Goal: Complete application form: Complete application form

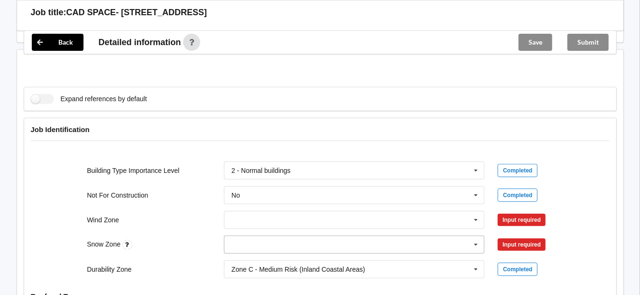
scroll to position [380, 0]
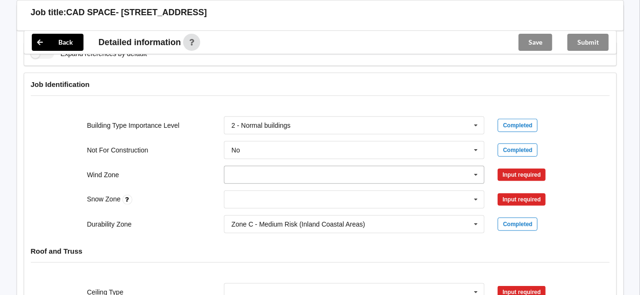
click at [241, 175] on input "text" at bounding box center [355, 174] width 260 height 17
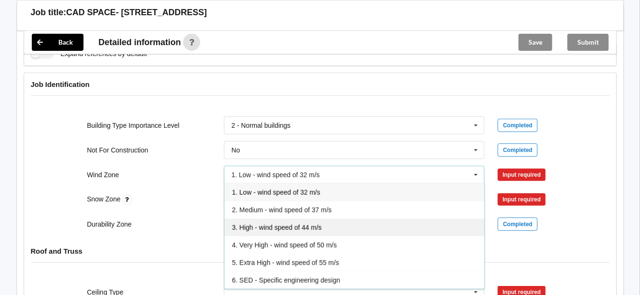
click at [253, 224] on span "3. High - wind speed of 44 m/s" at bounding box center [277, 228] width 90 height 8
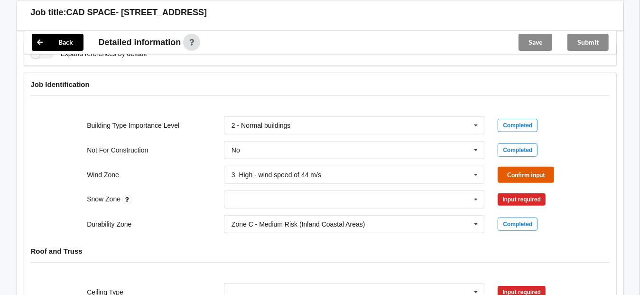
click at [450, 171] on button "Confirm input" at bounding box center [526, 175] width 56 height 16
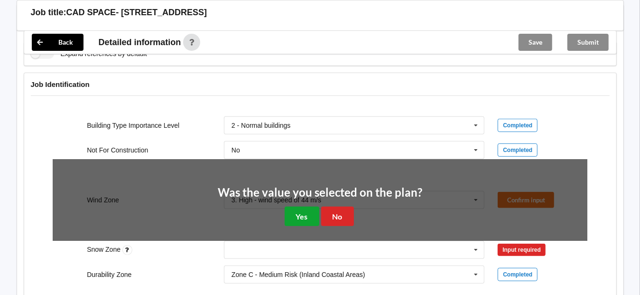
click at [303, 213] on button "Yes" at bounding box center [302, 215] width 35 height 19
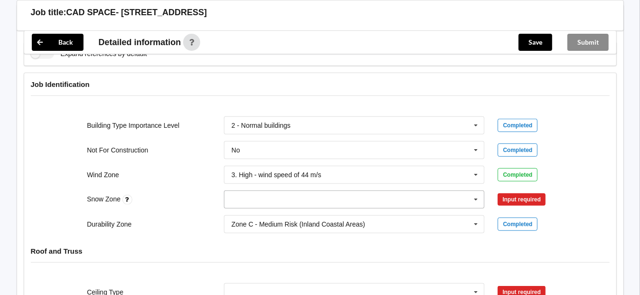
click at [271, 200] on input "text" at bounding box center [355, 199] width 260 height 17
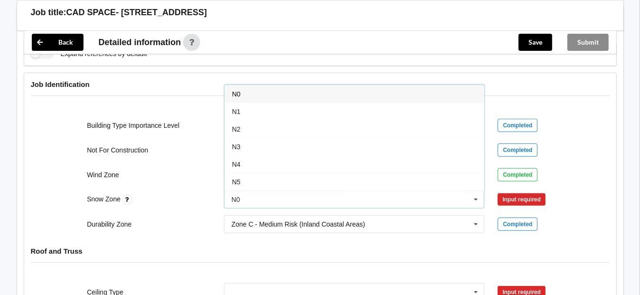
click at [237, 91] on span "N0" at bounding box center [236, 94] width 9 height 8
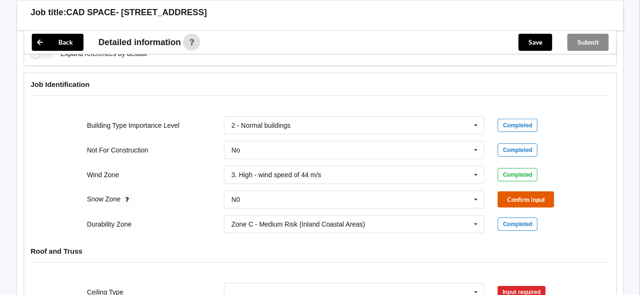
click at [450, 198] on button "Confirm input" at bounding box center [526, 199] width 56 height 16
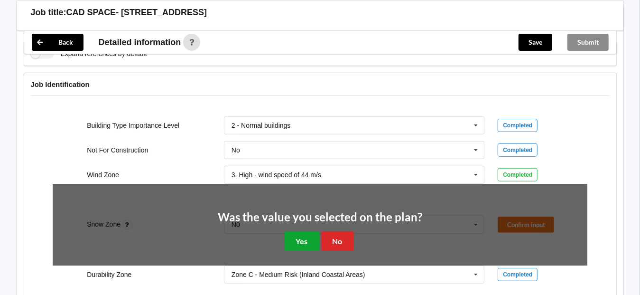
click at [298, 243] on button "Yes" at bounding box center [302, 240] width 35 height 19
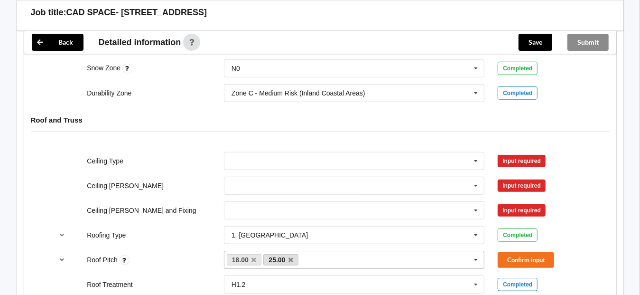
scroll to position [522, 0]
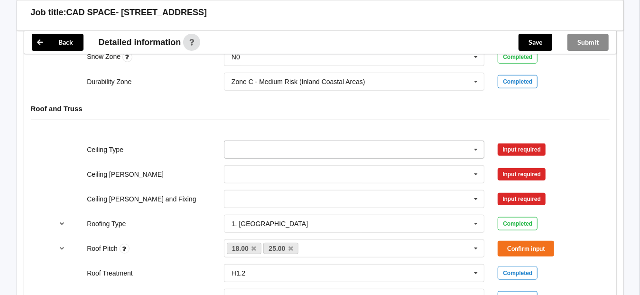
click at [235, 148] on input "text" at bounding box center [355, 149] width 260 height 17
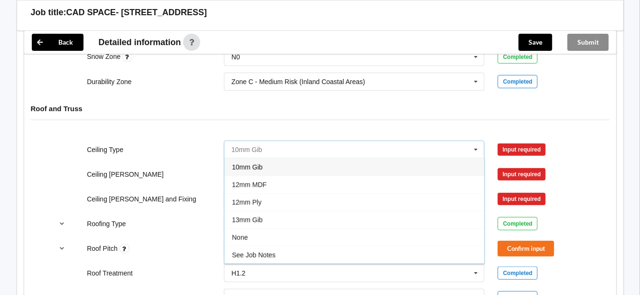
click at [237, 146] on input "text" at bounding box center [355, 149] width 260 height 17
click at [252, 165] on span "10mm Gib" at bounding box center [247, 167] width 31 height 8
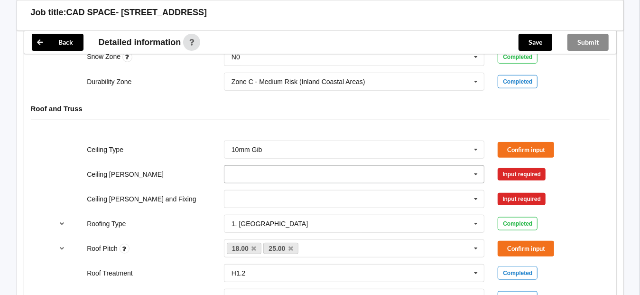
click at [250, 172] on input "text" at bounding box center [355, 174] width 260 height 17
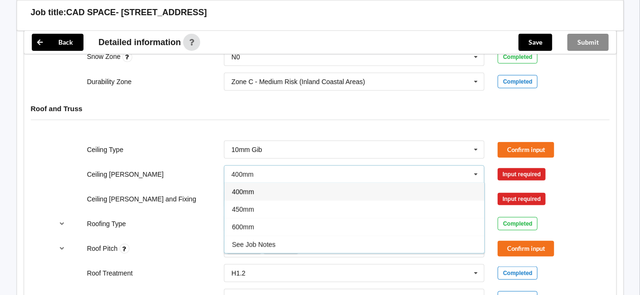
click at [251, 190] on span "400mm" at bounding box center [243, 192] width 22 height 8
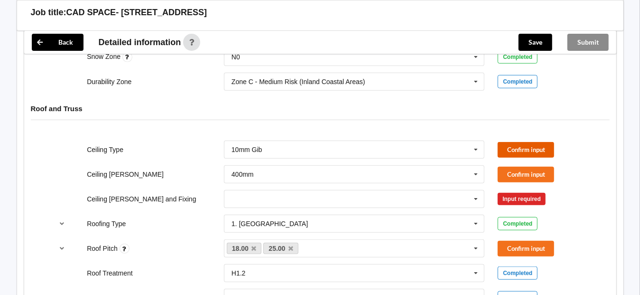
click at [450, 143] on button "Confirm input" at bounding box center [526, 150] width 56 height 16
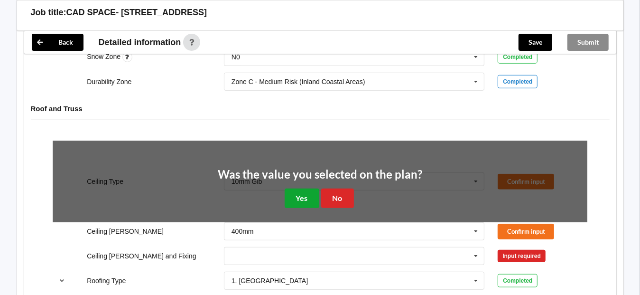
click at [299, 192] on button "Yes" at bounding box center [302, 197] width 35 height 19
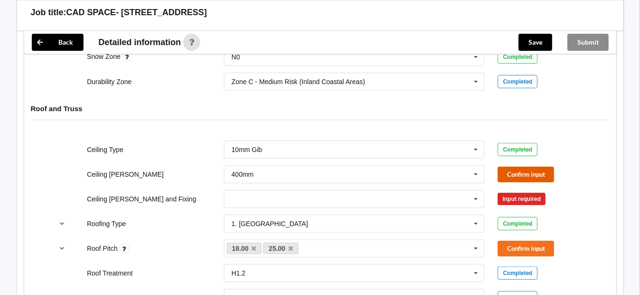
click at [450, 172] on button "Confirm input" at bounding box center [526, 175] width 56 height 16
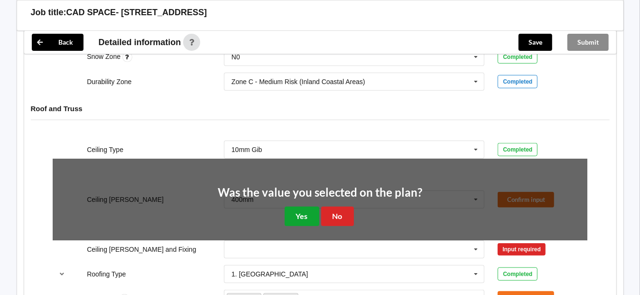
click at [313, 208] on button "Yes" at bounding box center [302, 215] width 35 height 19
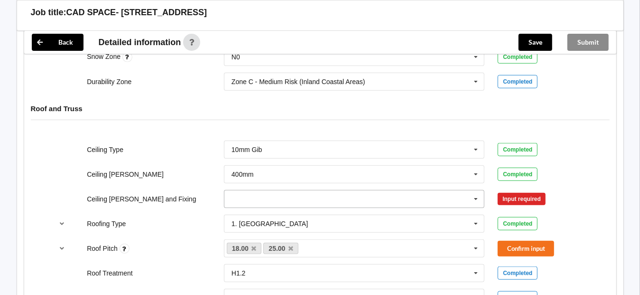
click at [245, 199] on input "text" at bounding box center [355, 198] width 260 height 17
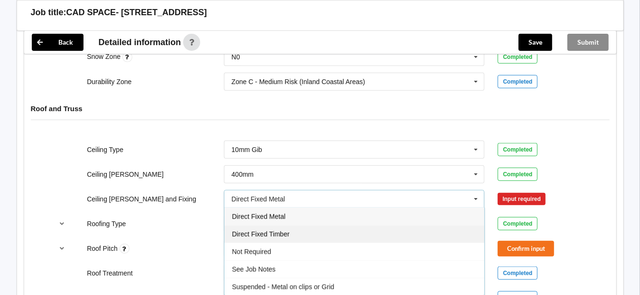
click at [255, 233] on span "Direct Fixed Timber" at bounding box center [260, 234] width 57 height 8
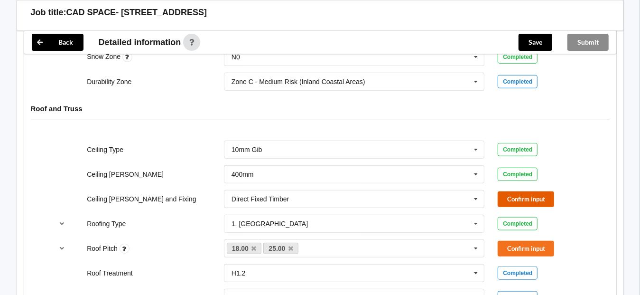
click at [450, 200] on button "Confirm input" at bounding box center [526, 199] width 56 height 16
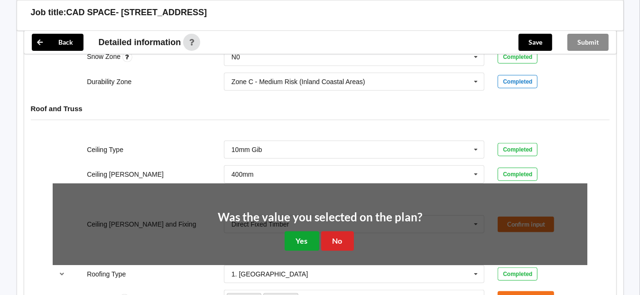
click at [303, 234] on button "Yes" at bounding box center [302, 240] width 35 height 19
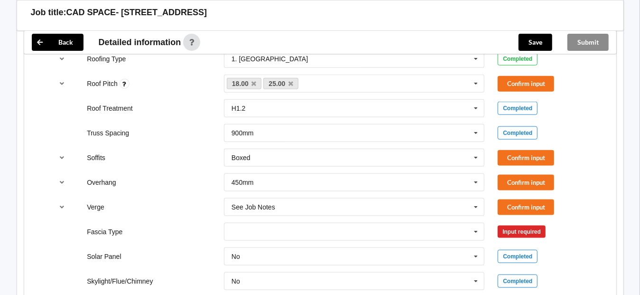
scroll to position [759, 0]
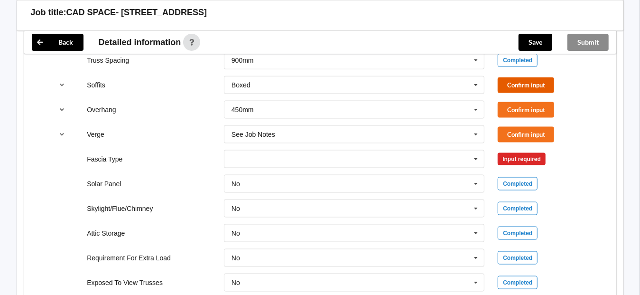
click at [450, 87] on button "Confirm input" at bounding box center [526, 85] width 56 height 16
click at [450, 106] on button "Confirm input" at bounding box center [526, 110] width 56 height 16
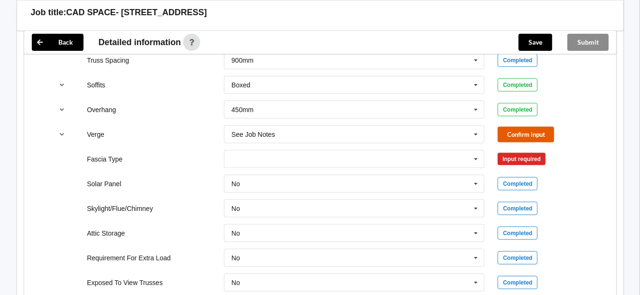
click at [450, 138] on button "Confirm input" at bounding box center [526, 135] width 56 height 16
click at [341, 164] on input "text" at bounding box center [355, 158] width 260 height 17
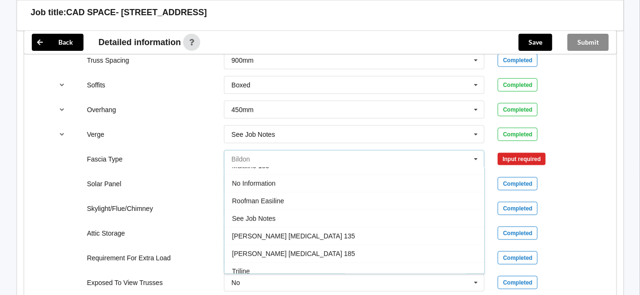
scroll to position [312, 0]
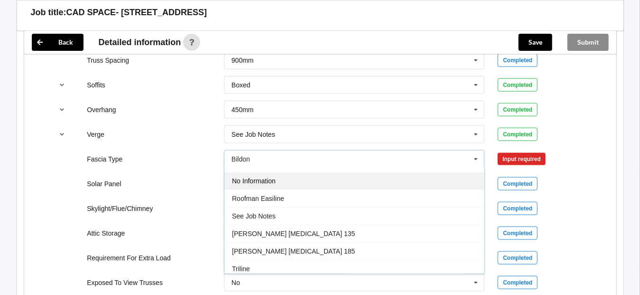
click at [273, 178] on span "No Information" at bounding box center [254, 181] width 44 height 8
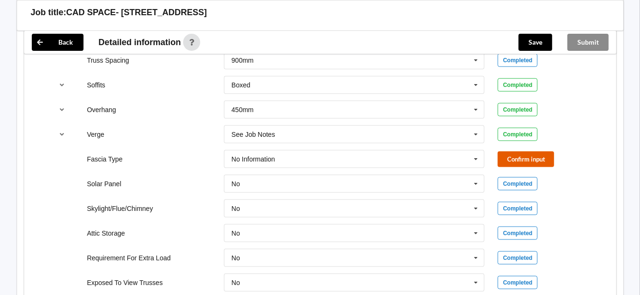
click at [450, 154] on button "Confirm input" at bounding box center [526, 159] width 56 height 16
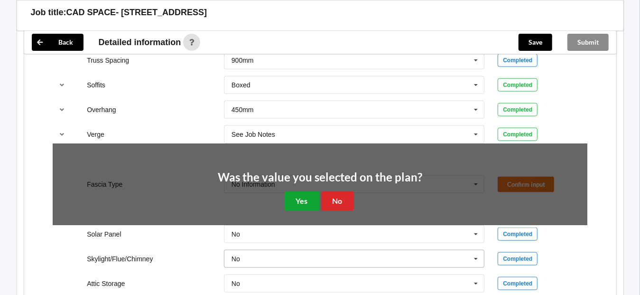
click at [300, 201] on button "Yes" at bounding box center [302, 200] width 35 height 19
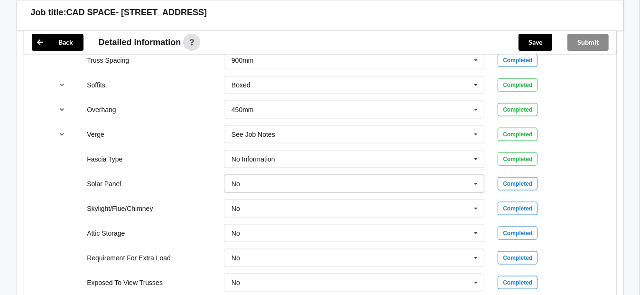
scroll to position [922, 0]
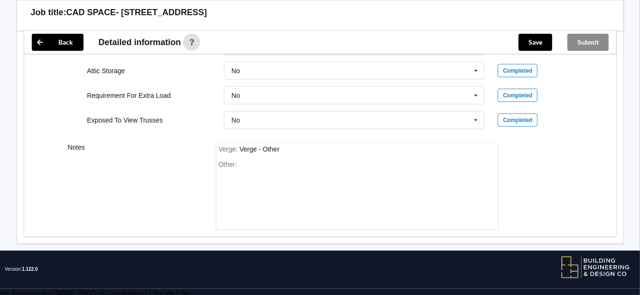
click at [233, 186] on div "Other:" at bounding box center [357, 193] width 277 height 66
click at [245, 171] on div "Other:" at bounding box center [357, 193] width 277 height 66
drag, startPoint x: 245, startPoint y: 160, endPoint x: 290, endPoint y: 196, distance: 57.4
click at [290, 196] on div "Other:" at bounding box center [357, 193] width 277 height 66
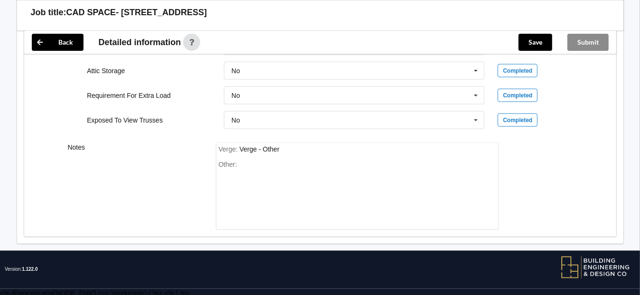
click at [269, 161] on div "Other:" at bounding box center [357, 193] width 277 height 66
click at [246, 164] on div "Other:" at bounding box center [357, 193] width 277 height 66
click at [242, 164] on div "Other:" at bounding box center [357, 193] width 277 height 66
click at [244, 167] on div "Other:" at bounding box center [357, 193] width 277 height 66
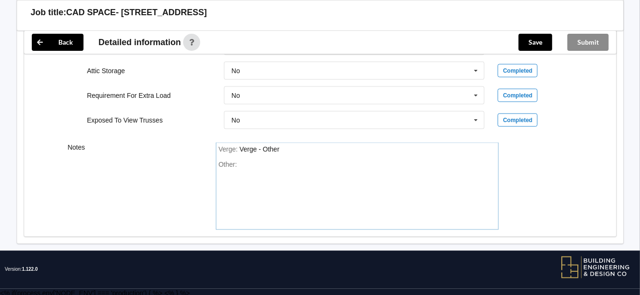
click at [289, 145] on div "Verge : Verge - Other" at bounding box center [357, 149] width 277 height 9
click at [253, 165] on div "Other:" at bounding box center [357, 193] width 277 height 66
click at [450, 42] on button "Save" at bounding box center [536, 42] width 34 height 17
click at [450, 42] on div "Submit" at bounding box center [588, 42] width 56 height 23
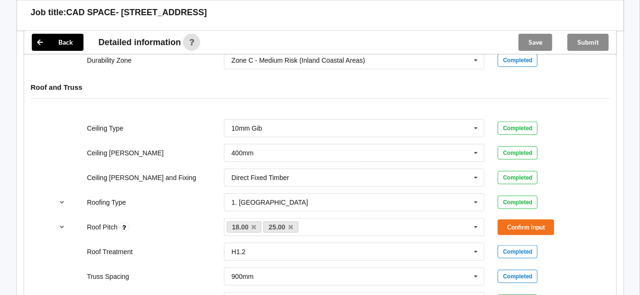
scroll to position [542, 0]
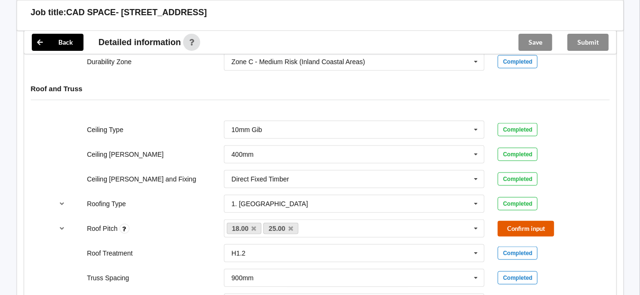
click at [450, 224] on button "Confirm input" at bounding box center [526, 229] width 56 height 16
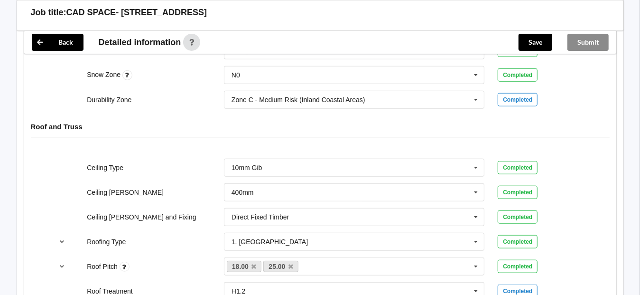
scroll to position [495, 0]
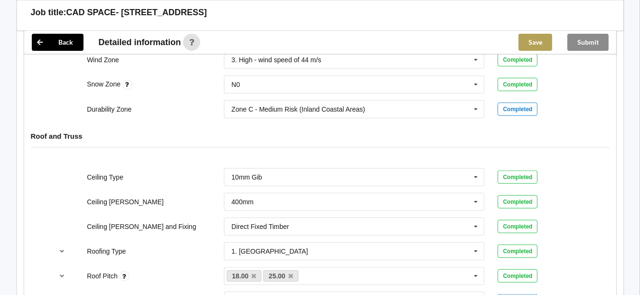
click at [450, 39] on button "Save" at bounding box center [536, 42] width 34 height 17
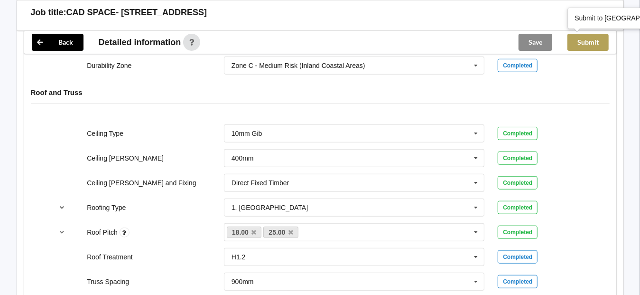
click at [450, 42] on button "Submit" at bounding box center [588, 42] width 41 height 17
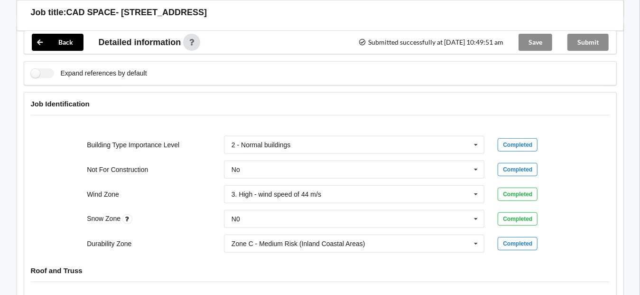
scroll to position [305, 0]
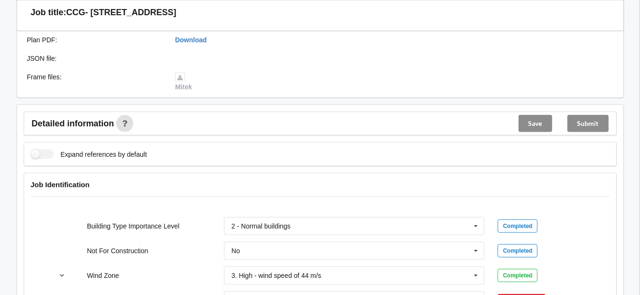
scroll to position [332, 0]
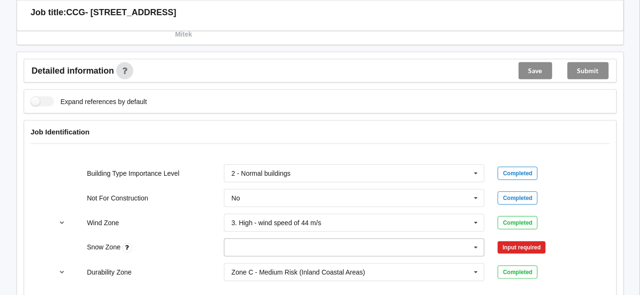
click at [276, 243] on input "text" at bounding box center [355, 247] width 260 height 17
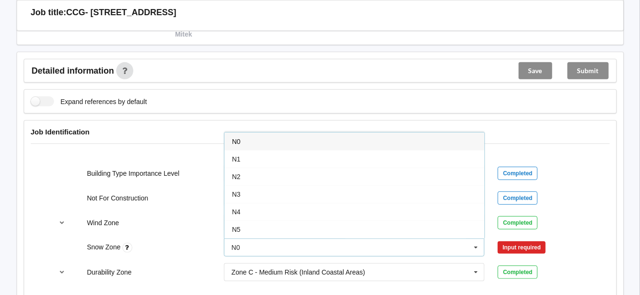
click at [240, 138] on span "N0" at bounding box center [236, 142] width 9 height 8
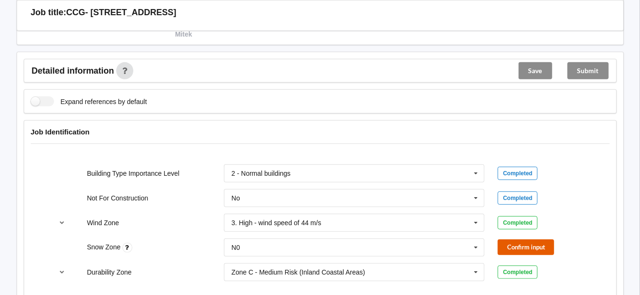
click at [533, 240] on button "Confirm input" at bounding box center [526, 247] width 56 height 16
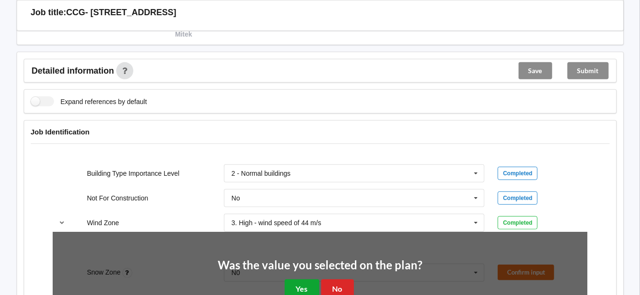
click at [308, 279] on button "Yes" at bounding box center [302, 288] width 35 height 19
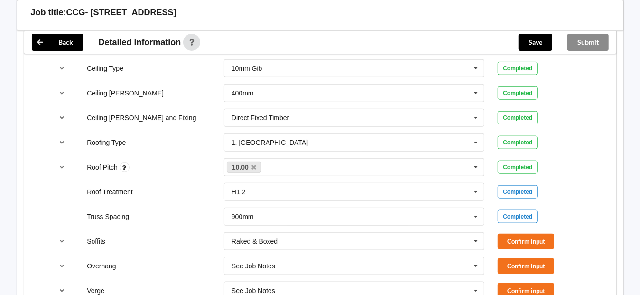
scroll to position [664, 0]
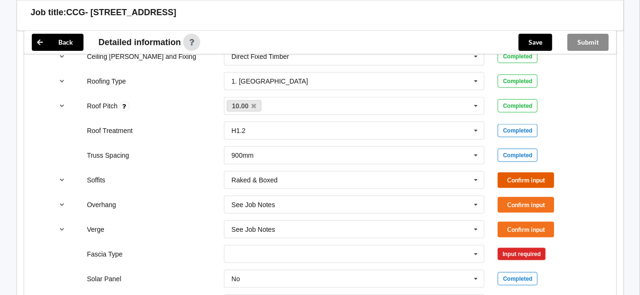
click at [521, 184] on button "Confirm input" at bounding box center [526, 180] width 56 height 16
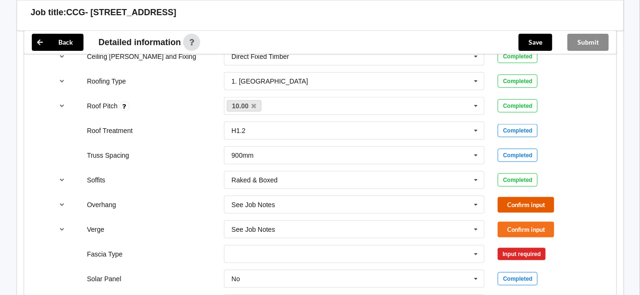
click at [526, 202] on button "Confirm input" at bounding box center [526, 205] width 56 height 16
click at [521, 225] on button "Confirm input" at bounding box center [526, 230] width 56 height 16
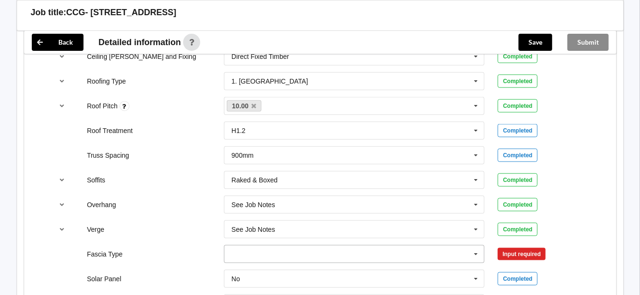
click at [378, 252] on input "text" at bounding box center [355, 253] width 260 height 17
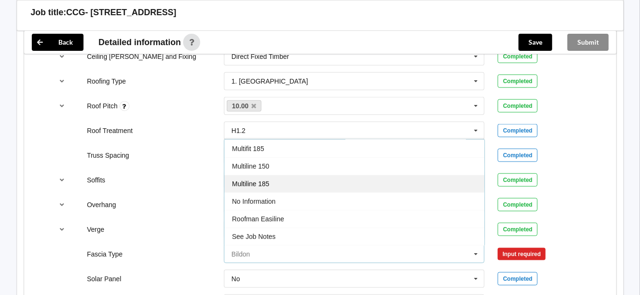
scroll to position [285, 0]
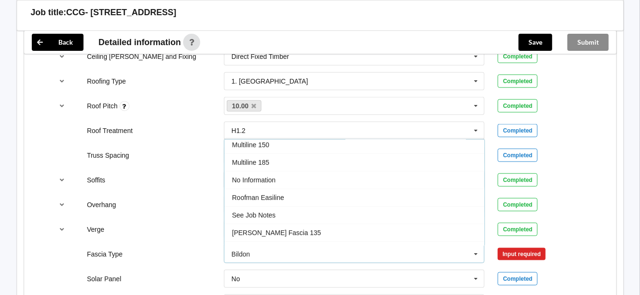
drag, startPoint x: 262, startPoint y: 174, endPoint x: 270, endPoint y: 179, distance: 9.5
click at [262, 176] on span "No Information" at bounding box center [254, 180] width 44 height 8
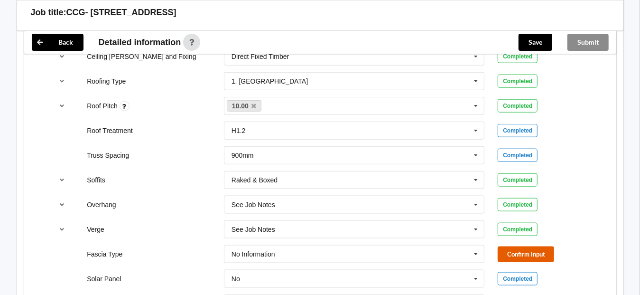
click at [512, 248] on button "Confirm input" at bounding box center [526, 254] width 56 height 16
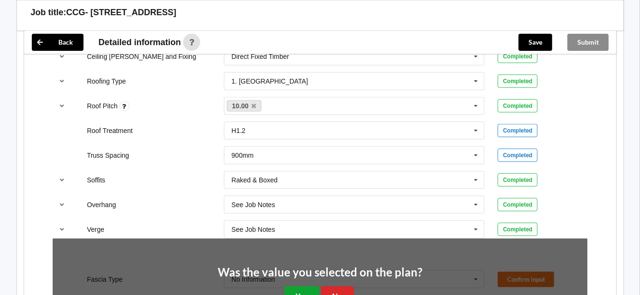
click at [305, 286] on button "Yes" at bounding box center [302, 295] width 35 height 19
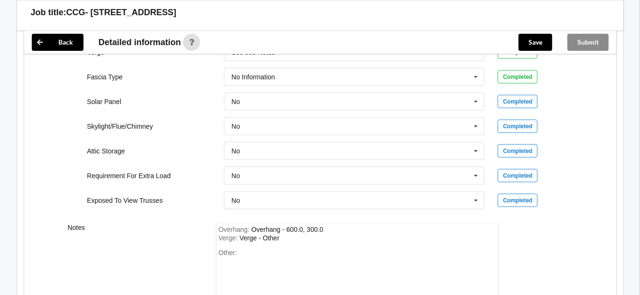
scroll to position [854, 0]
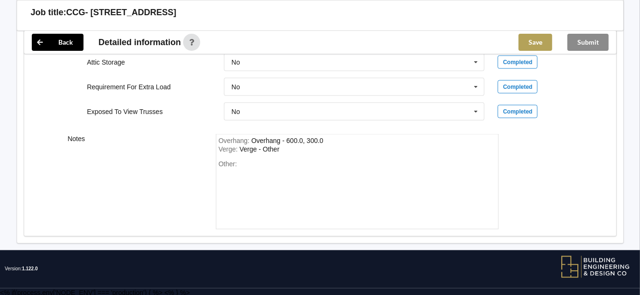
click at [541, 43] on button "Save" at bounding box center [536, 42] width 34 height 17
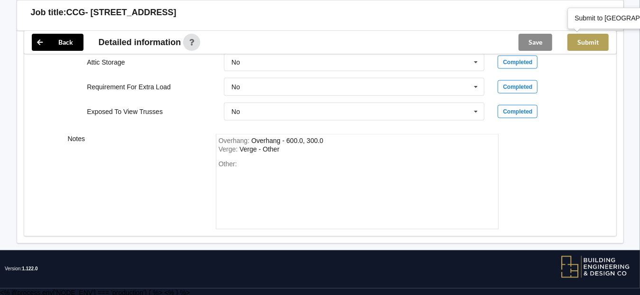
click at [595, 41] on button "Submit" at bounding box center [588, 42] width 41 height 17
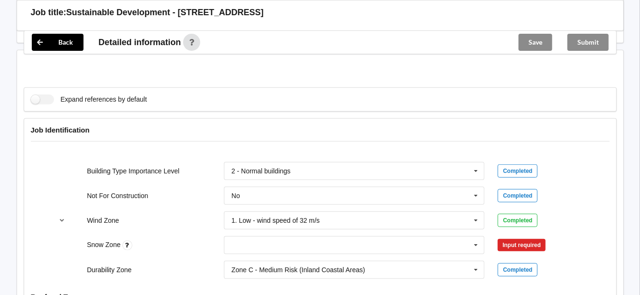
scroll to position [380, 0]
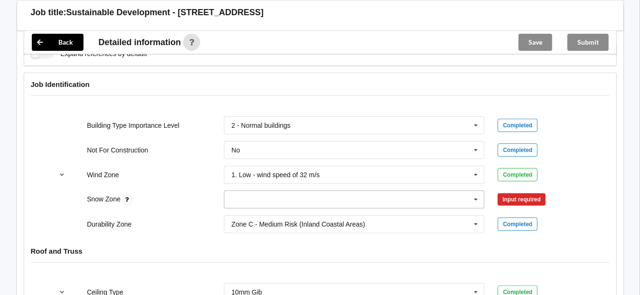
click at [278, 199] on input "text" at bounding box center [355, 199] width 260 height 17
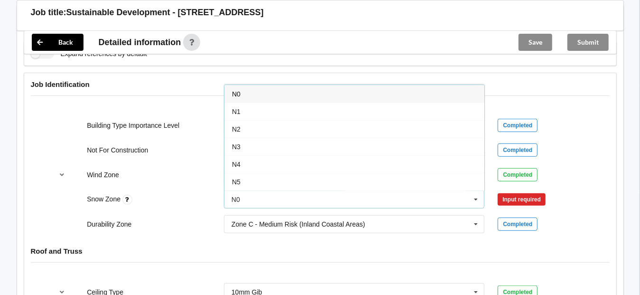
click at [239, 92] on span "N0" at bounding box center [236, 94] width 9 height 8
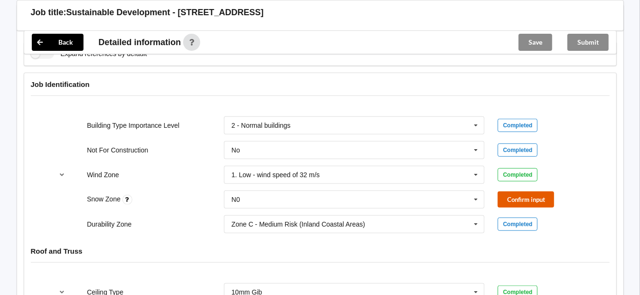
click at [542, 198] on button "Confirm input" at bounding box center [526, 199] width 56 height 16
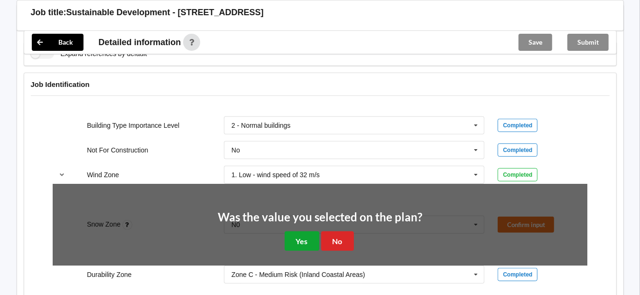
click at [301, 241] on button "Yes" at bounding box center [302, 240] width 35 height 19
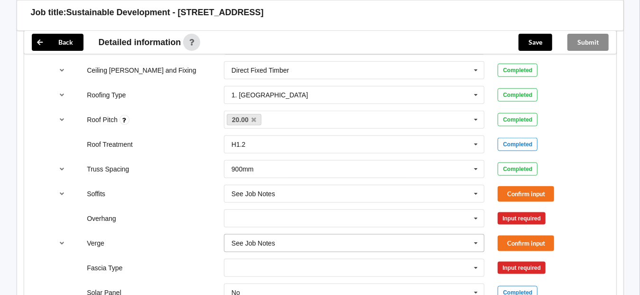
scroll to position [664, 0]
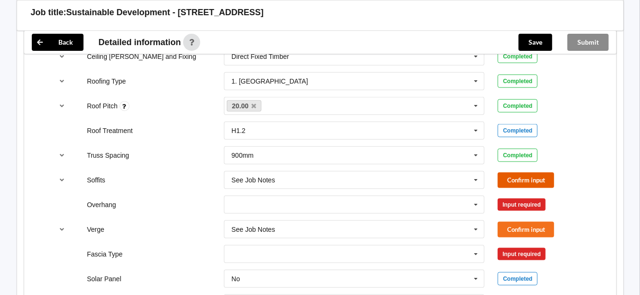
click at [527, 175] on button "Confirm input" at bounding box center [526, 180] width 56 height 16
click at [263, 180] on div "See Job Notes" at bounding box center [254, 180] width 44 height 7
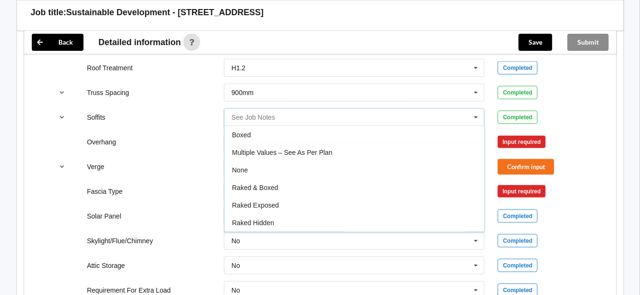
scroll to position [712, 0]
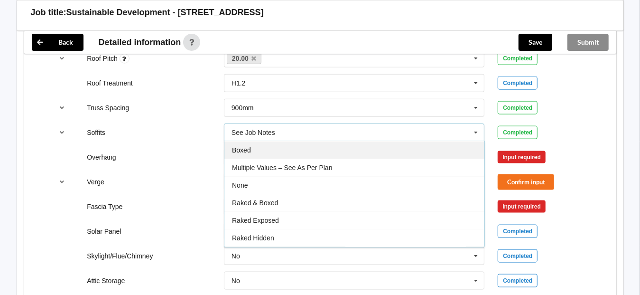
click at [247, 146] on span "Boxed" at bounding box center [241, 150] width 19 height 8
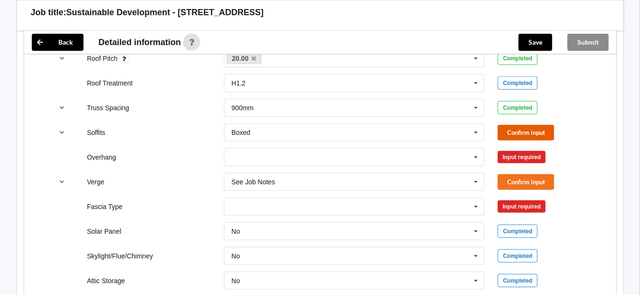
click at [524, 129] on button "Confirm input" at bounding box center [526, 133] width 56 height 16
click at [267, 156] on input "text" at bounding box center [355, 157] width 260 height 17
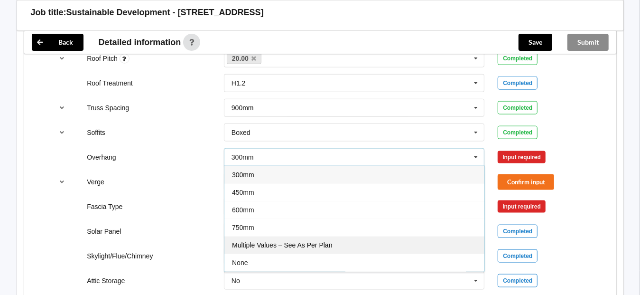
click at [276, 243] on span "Multiple Values – See As Per Plan" at bounding box center [282, 245] width 100 height 8
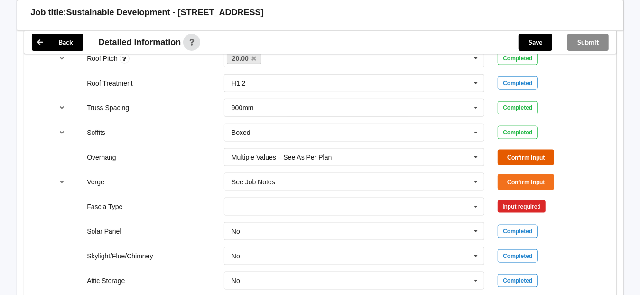
click at [539, 156] on button "Confirm input" at bounding box center [526, 158] width 56 height 16
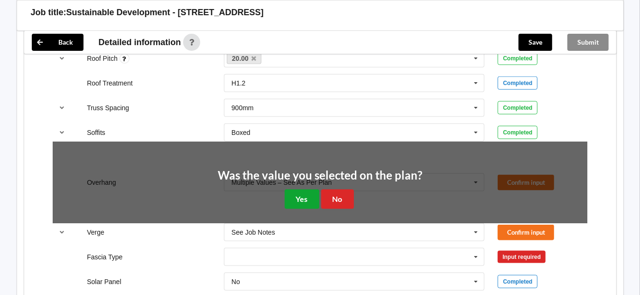
click at [299, 196] on button "Yes" at bounding box center [302, 198] width 35 height 19
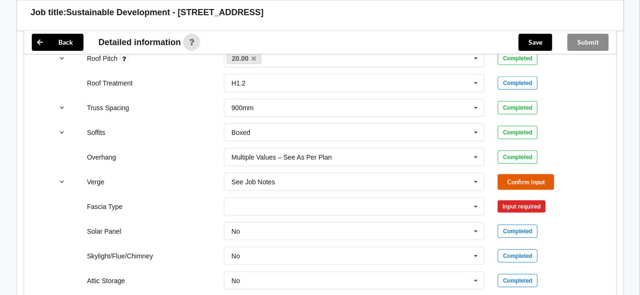
click at [526, 179] on button "Confirm input" at bounding box center [526, 182] width 56 height 16
click at [290, 198] on input "text" at bounding box center [355, 206] width 260 height 17
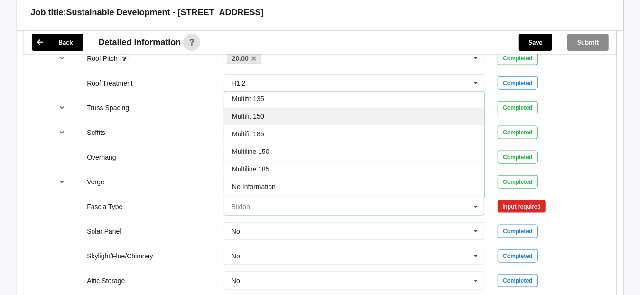
scroll to position [285, 0]
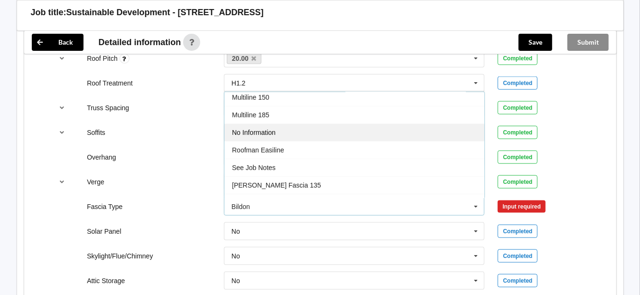
click at [262, 129] on span "No Information" at bounding box center [254, 133] width 44 height 8
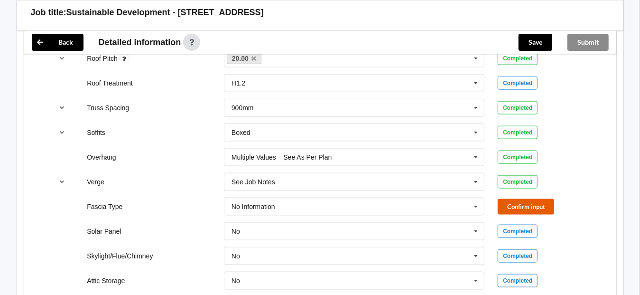
click at [515, 203] on button "Confirm input" at bounding box center [526, 207] width 56 height 16
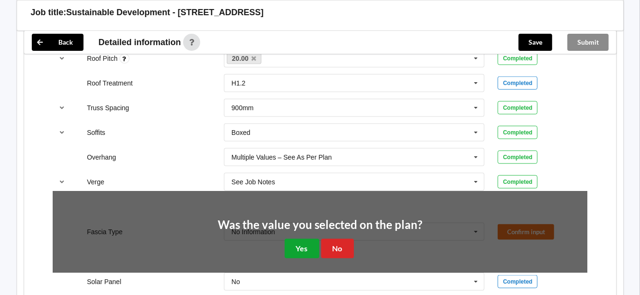
click at [293, 242] on button "Yes" at bounding box center [302, 248] width 35 height 19
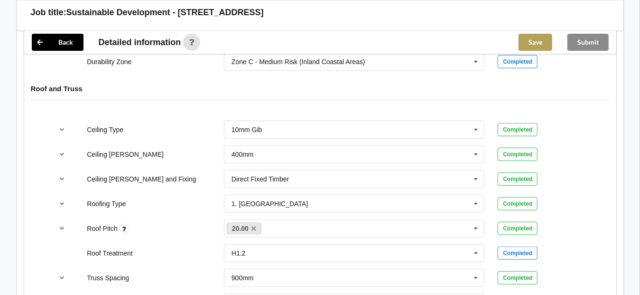
click at [540, 39] on button "Save" at bounding box center [536, 42] width 34 height 17
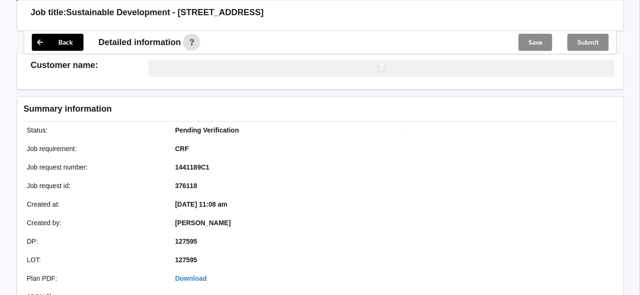
scroll to position [542, 0]
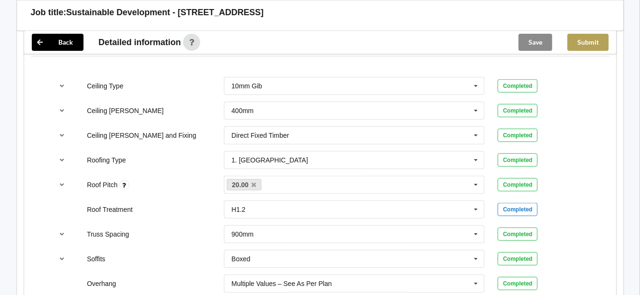
click at [593, 42] on button "Submit" at bounding box center [588, 42] width 41 height 17
